Goal: Find specific page/section: Find specific page/section

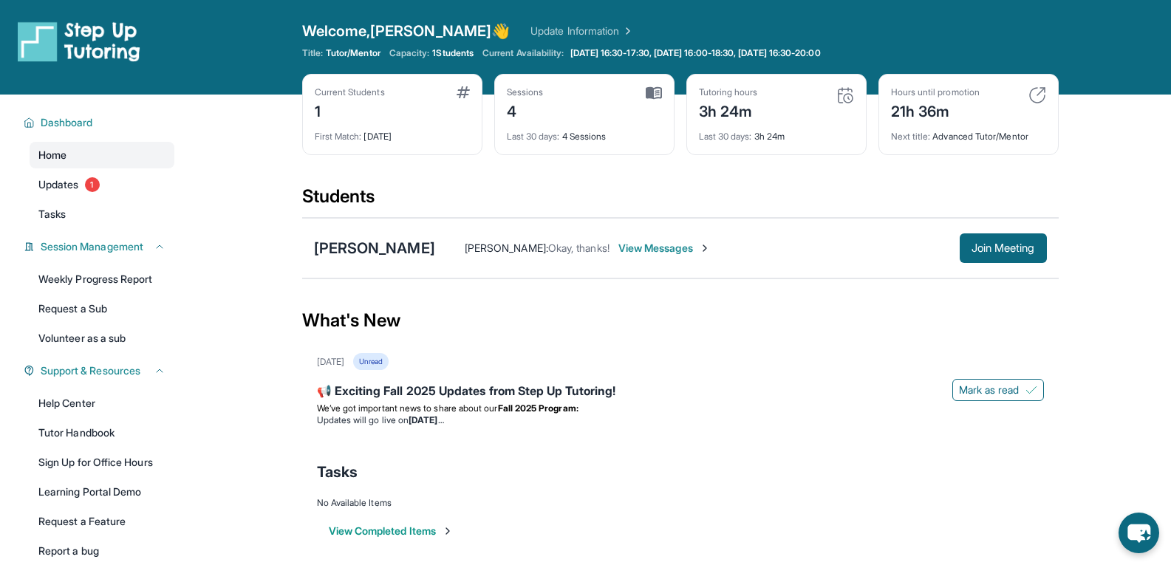
drag, startPoint x: 0, startPoint y: 0, endPoint x: 92, endPoint y: 161, distance: 185.7
click at [92, 161] on link "Home" at bounding box center [102, 155] width 145 height 27
click at [92, 189] on span "1" at bounding box center [92, 184] width 15 height 15
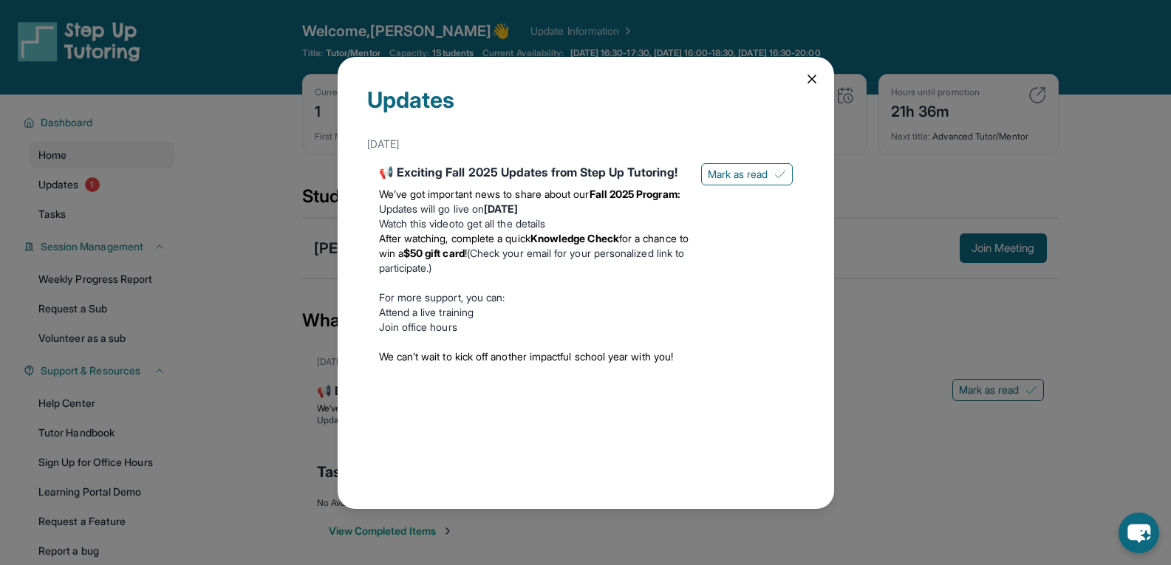
click at [808, 81] on icon at bounding box center [811, 78] width 7 height 7
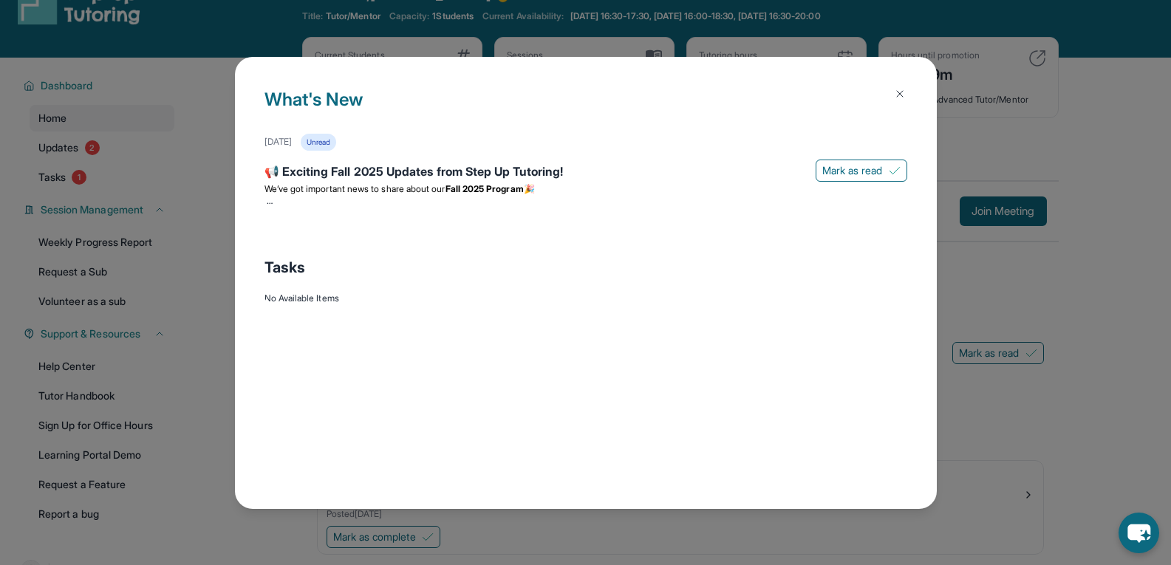
scroll to position [38, 0]
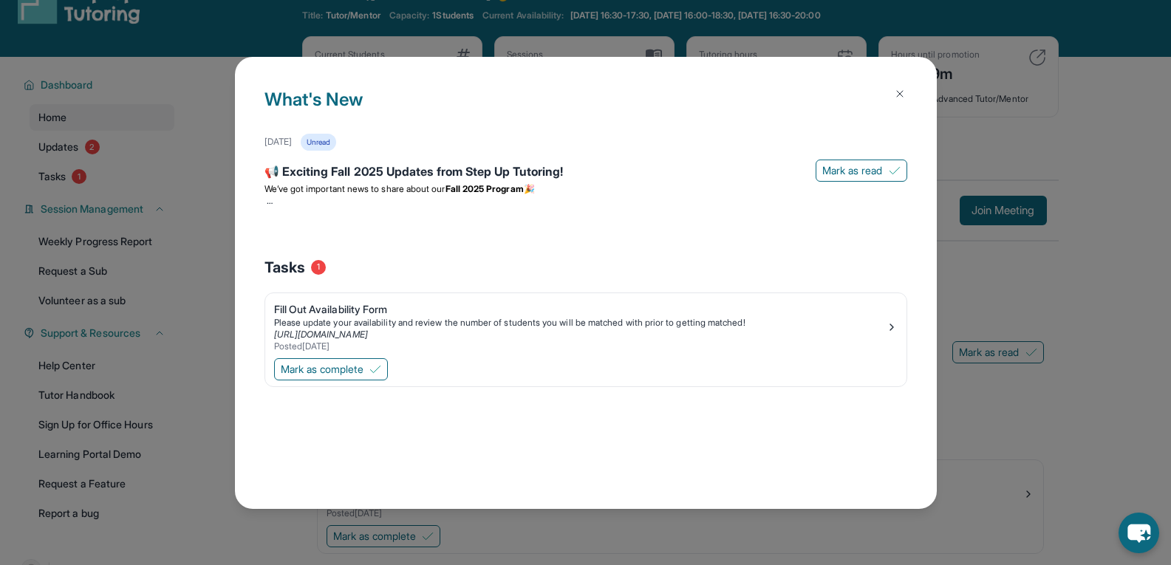
click at [901, 93] on img at bounding box center [900, 94] width 12 height 12
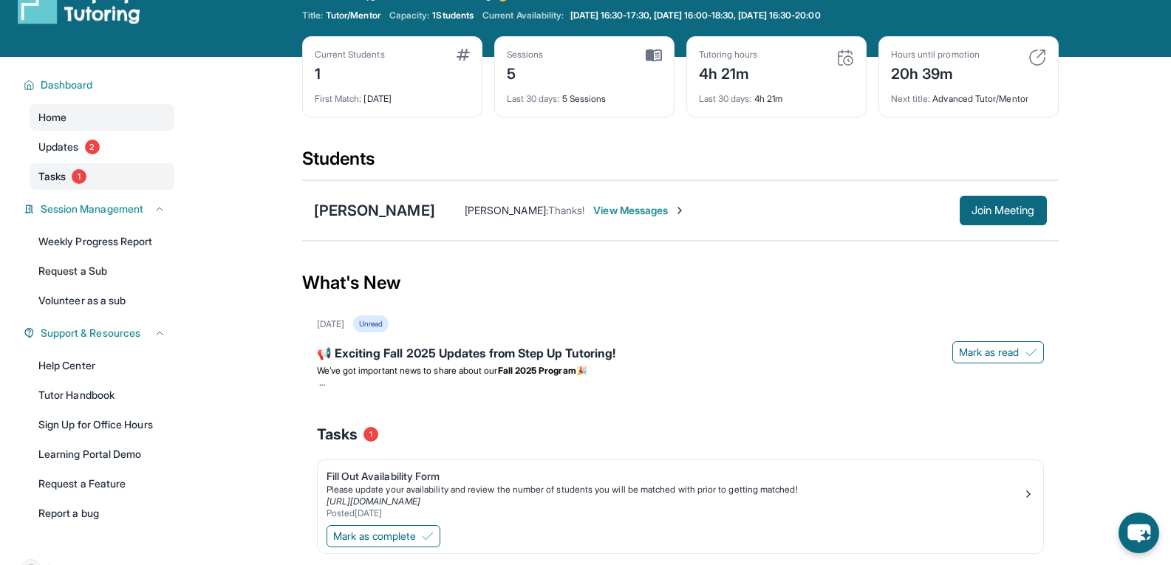
click at [69, 181] on link "Tasks 1" at bounding box center [102, 176] width 145 height 27
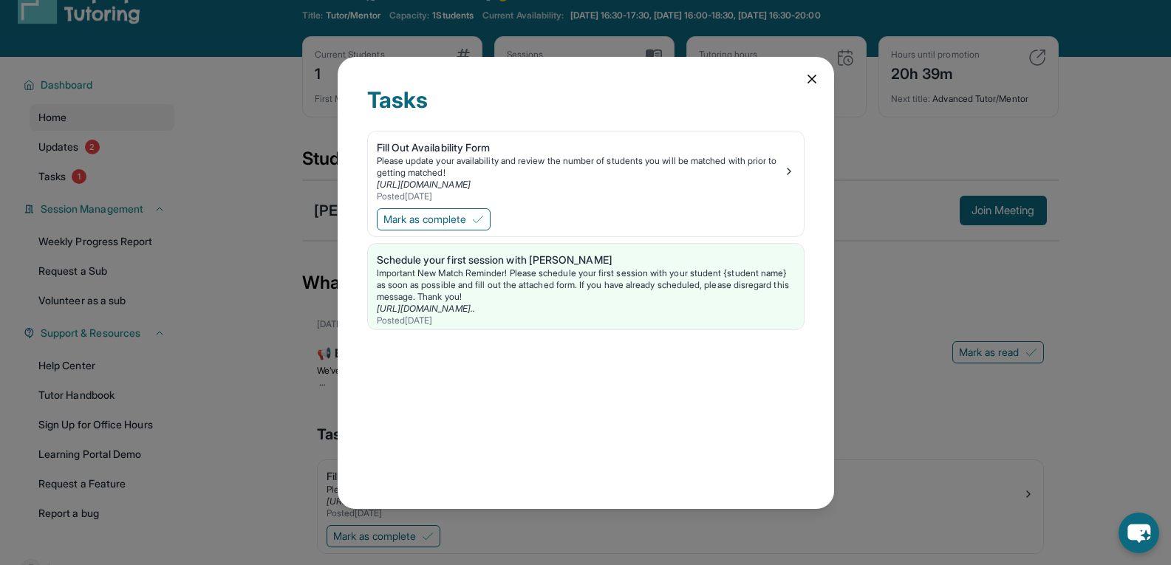
click at [810, 82] on icon at bounding box center [812, 79] width 15 height 15
